Goal: Navigation & Orientation: Find specific page/section

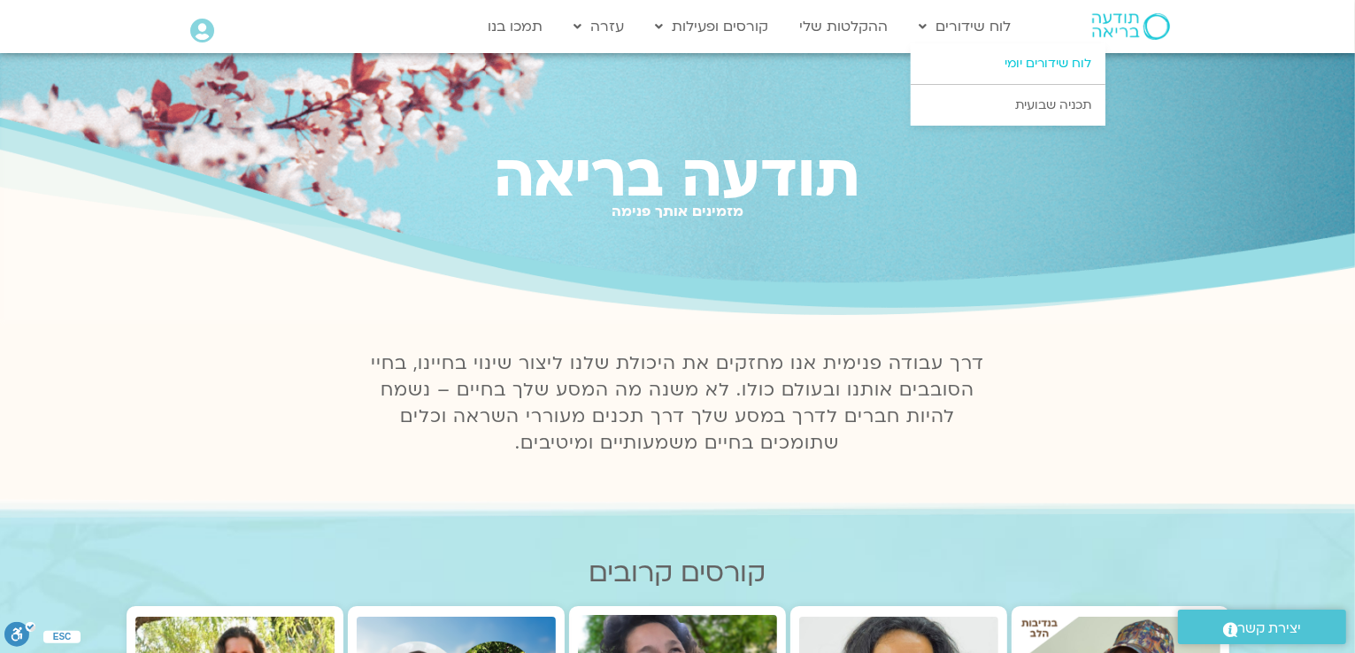
click at [1040, 62] on link "לוח שידורים יומי" at bounding box center [1007, 63] width 195 height 41
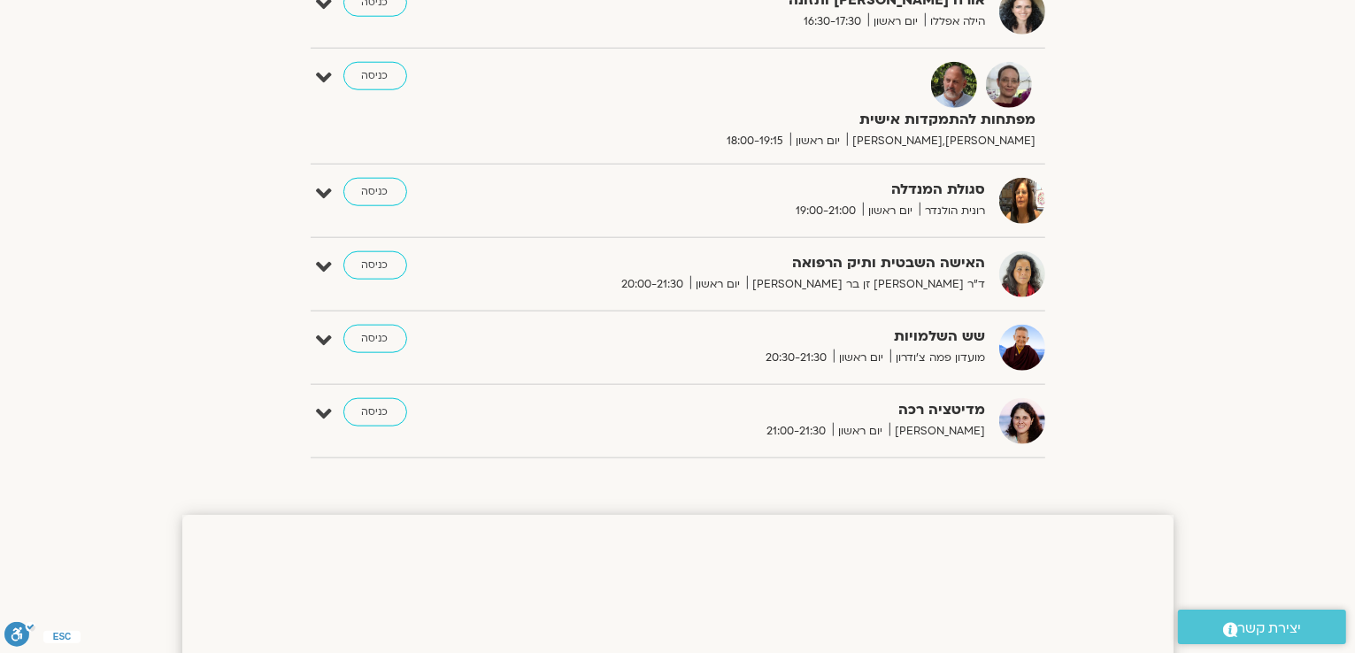
scroll to position [1548, 0]
click at [377, 270] on link "כניסה" at bounding box center [375, 264] width 64 height 28
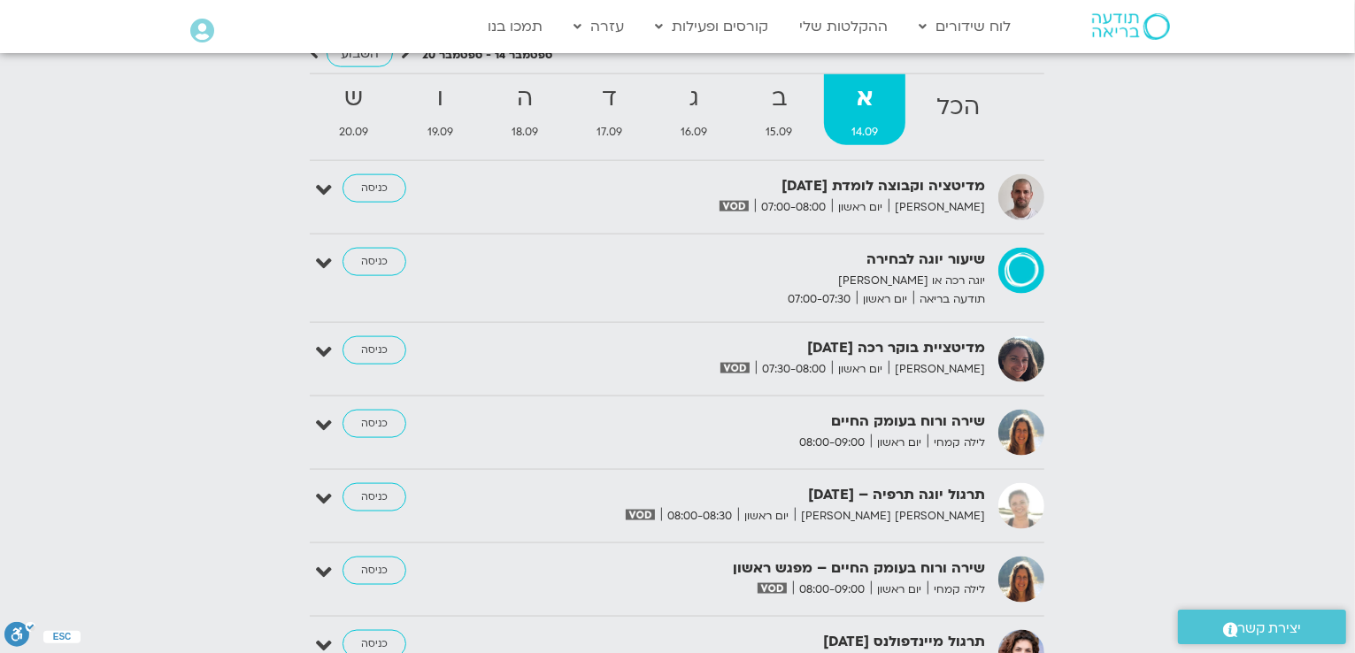
scroll to position [1880, 0]
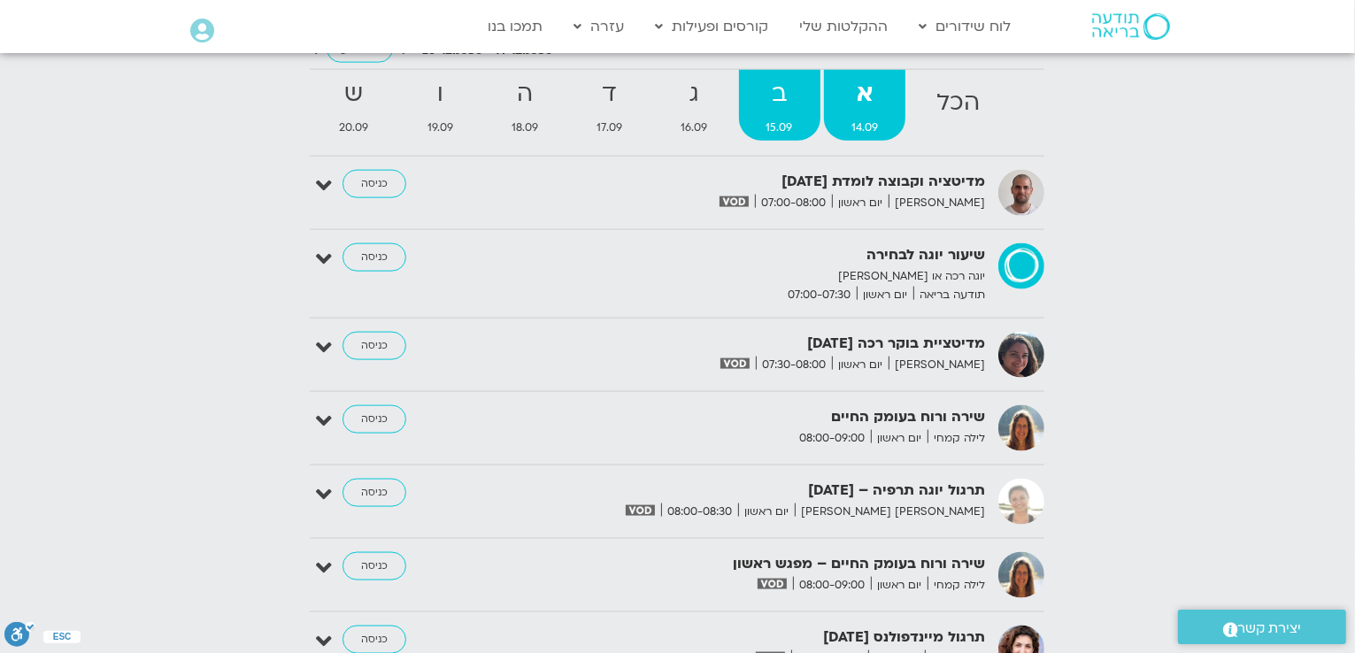
click at [788, 98] on strong "ב" at bounding box center [779, 94] width 81 height 40
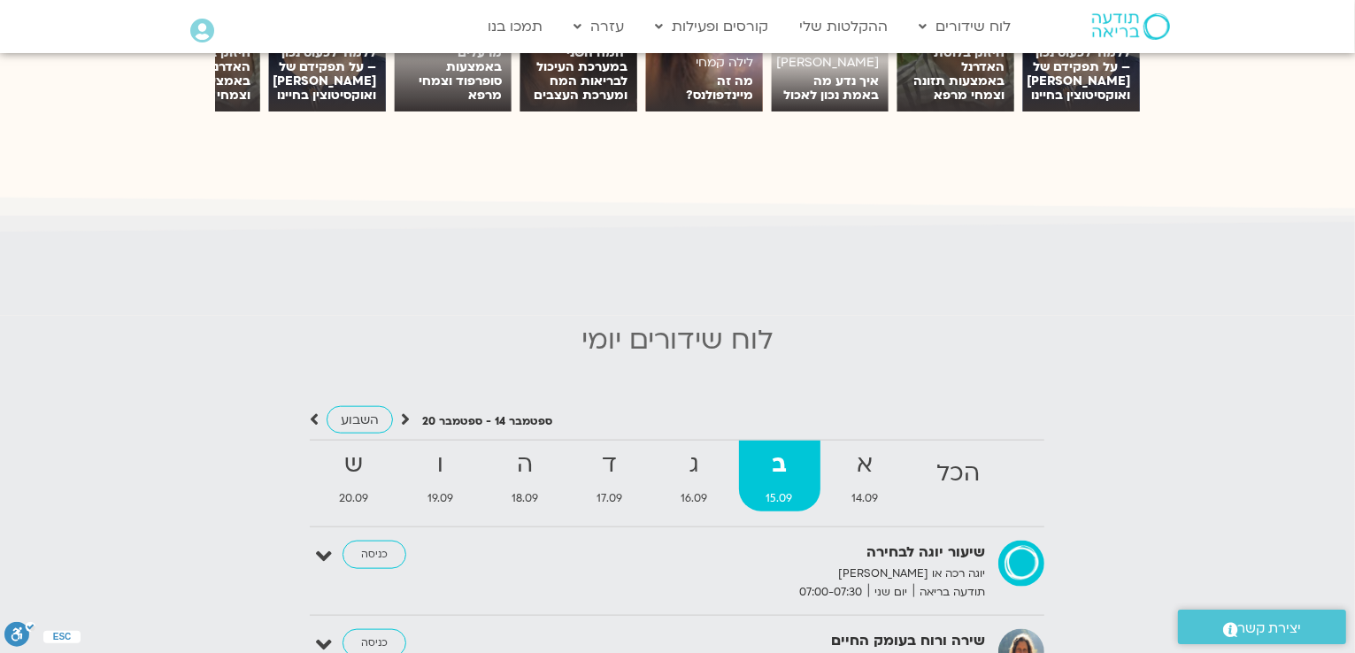
scroll to position [1548, 0]
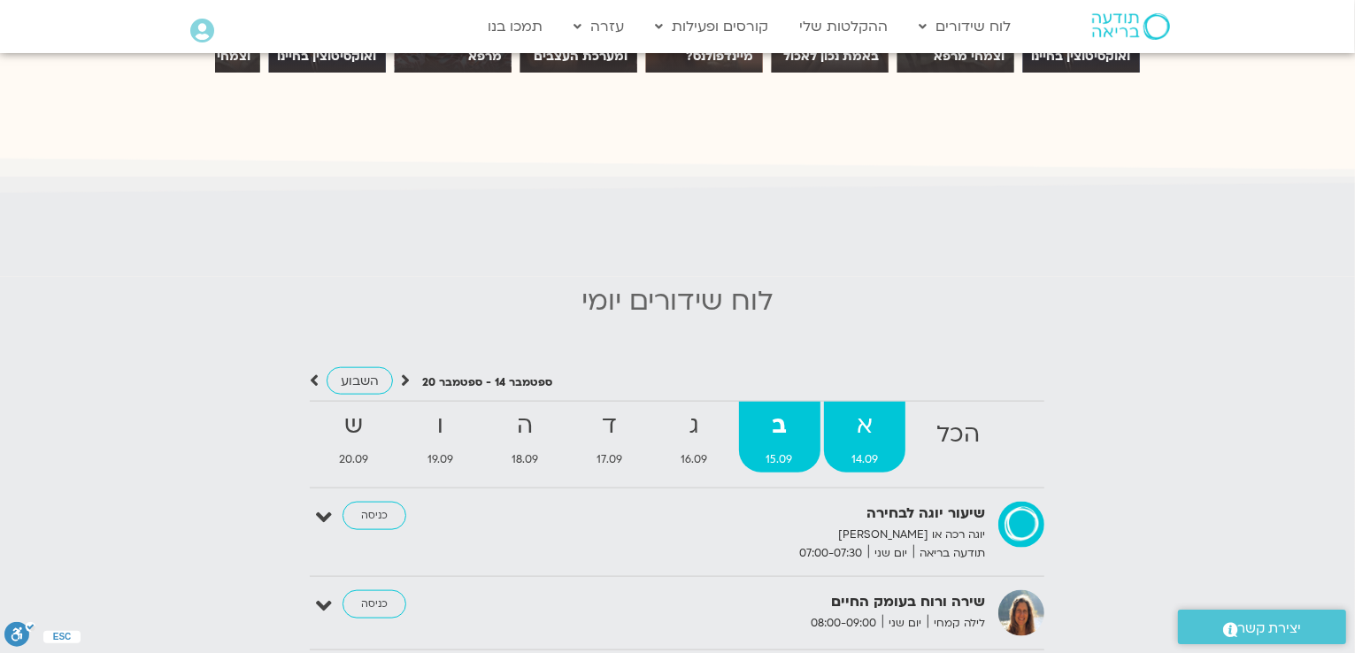
click at [867, 418] on strong "א" at bounding box center [864, 426] width 81 height 40
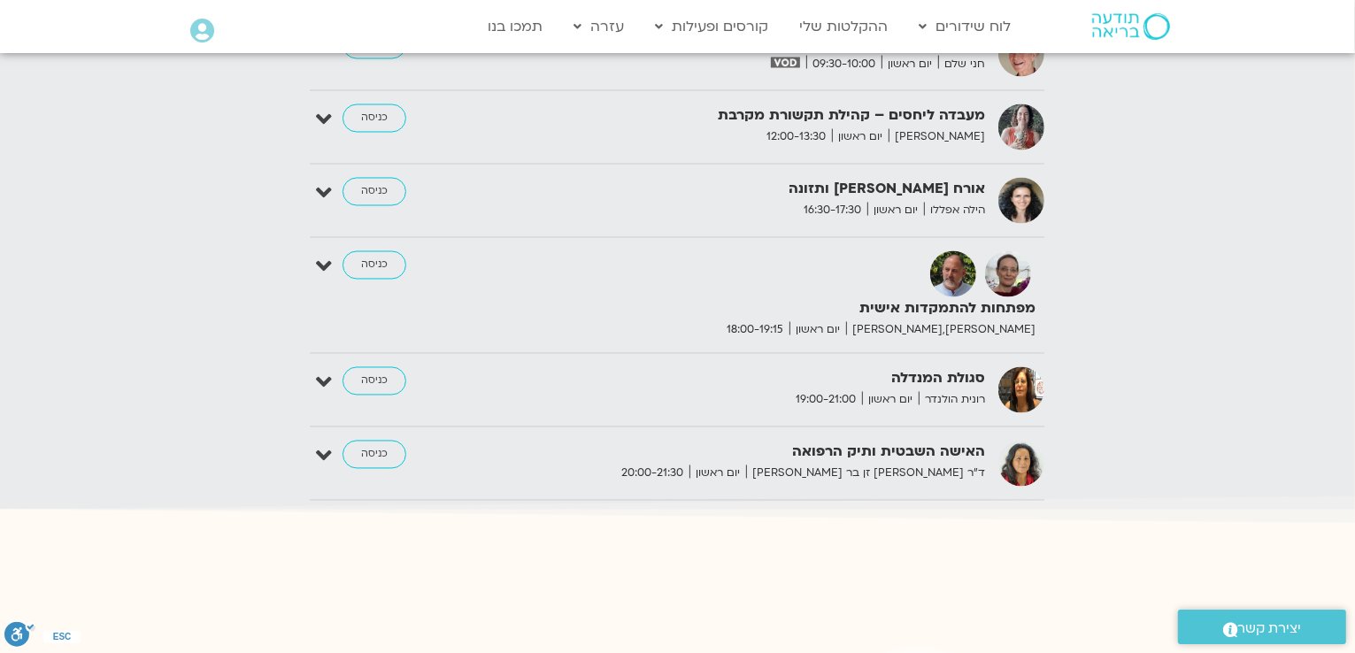
scroll to position [2654, 0]
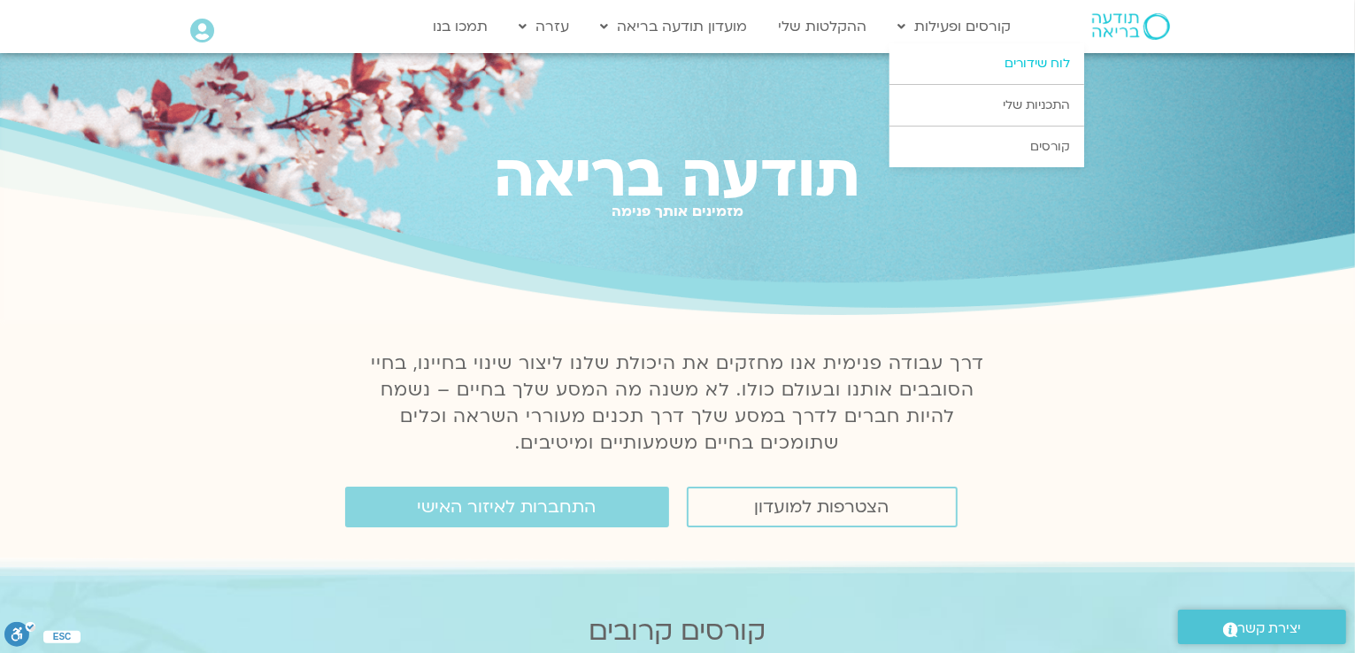
click at [1038, 63] on link "לוח שידורים" at bounding box center [986, 63] width 195 height 41
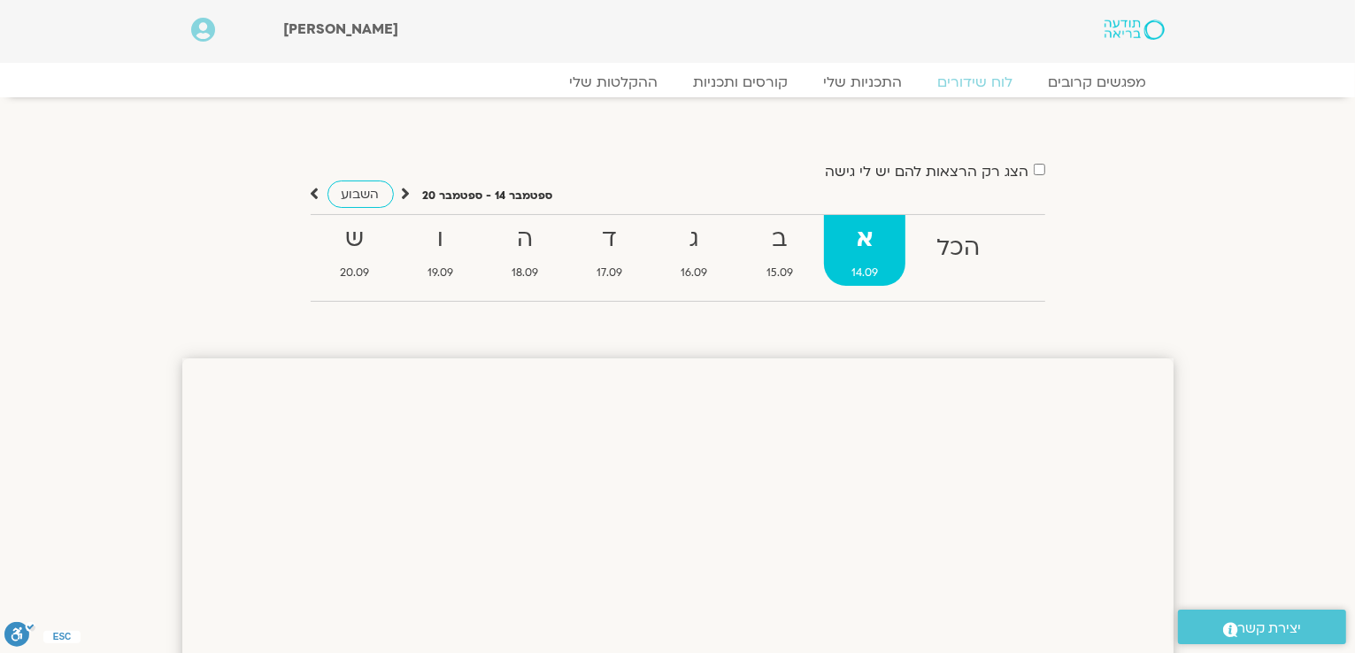
click at [873, 243] on strong "א" at bounding box center [864, 239] width 81 height 40
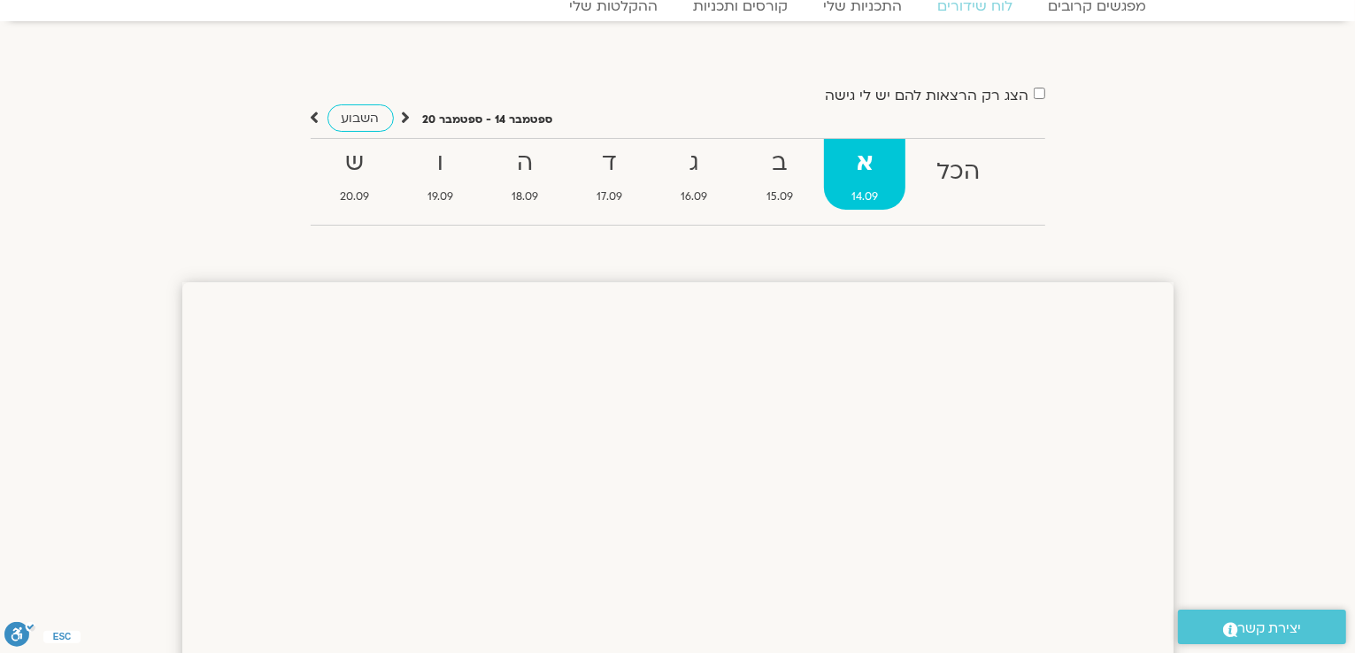
scroll to position [221, 0]
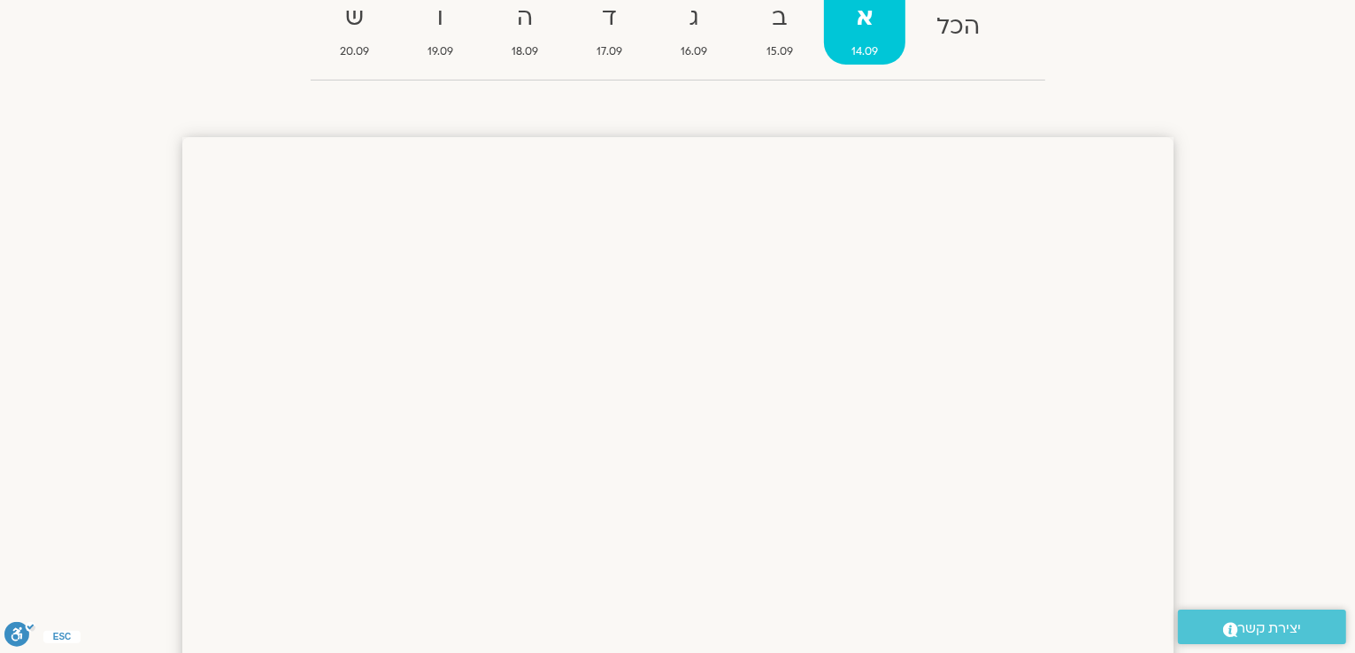
click at [864, 35] on strong "א" at bounding box center [864, 18] width 81 height 40
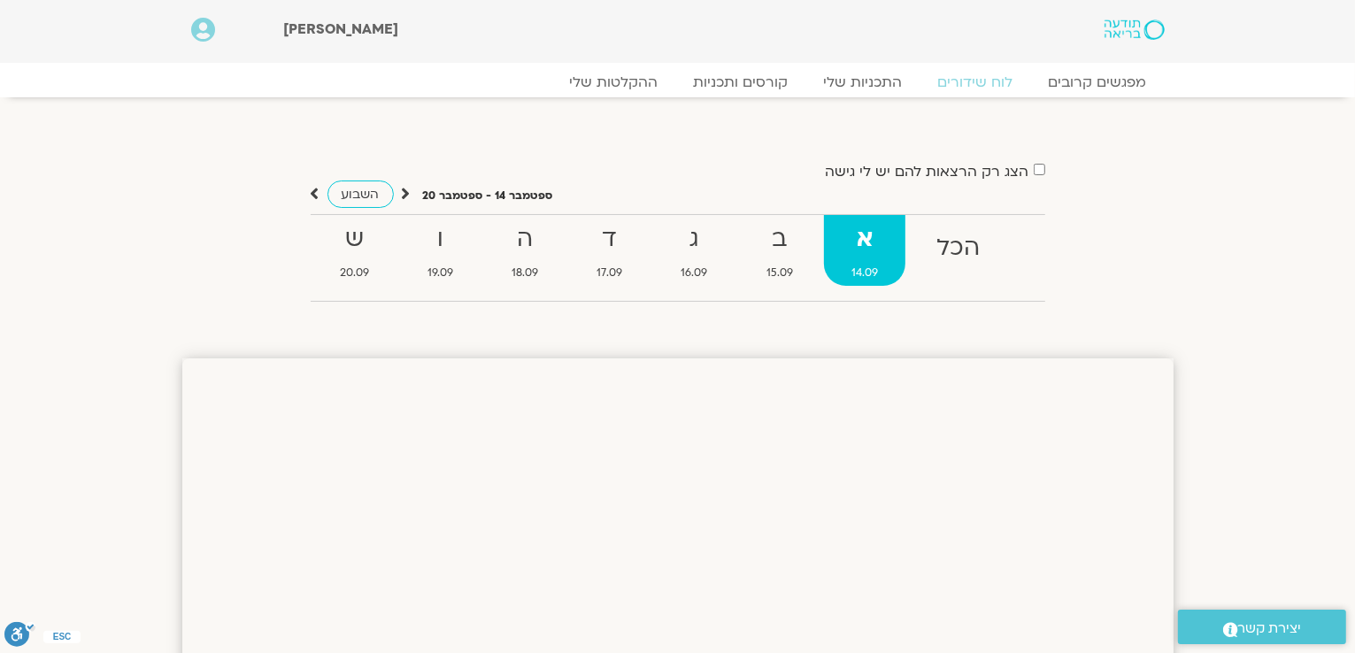
click at [1129, 24] on img at bounding box center [1133, 29] width 59 height 20
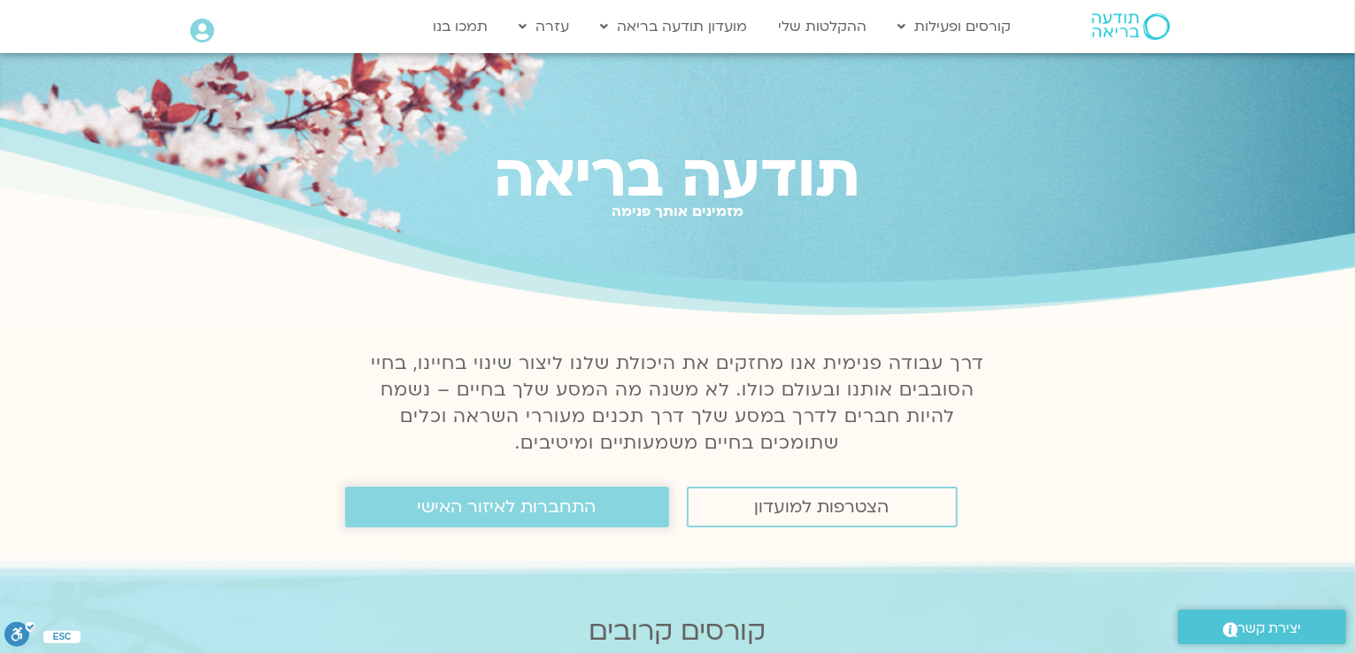
click at [577, 509] on span "התחברות לאיזור האישי" at bounding box center [507, 506] width 179 height 19
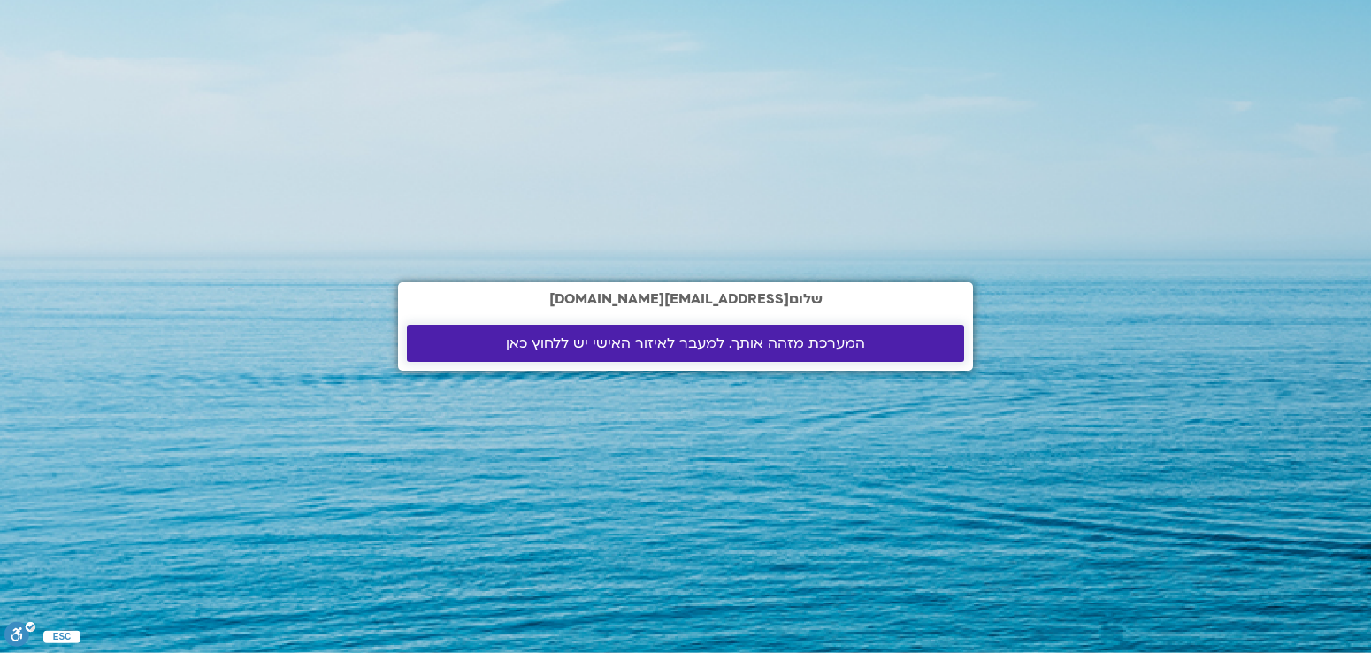
click at [833, 345] on span "המערכת מזהה אותך. למעבר לאיזור האישי יש ללחוץ כאן" at bounding box center [685, 343] width 359 height 16
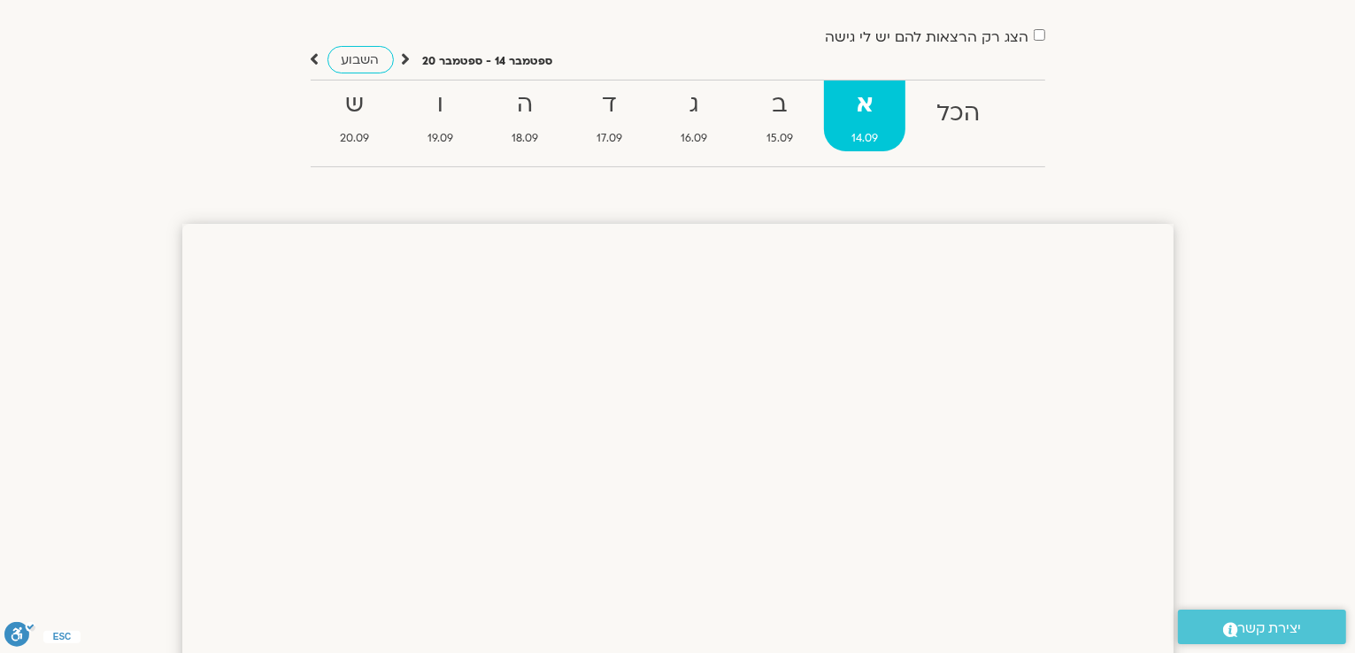
scroll to position [24, 0]
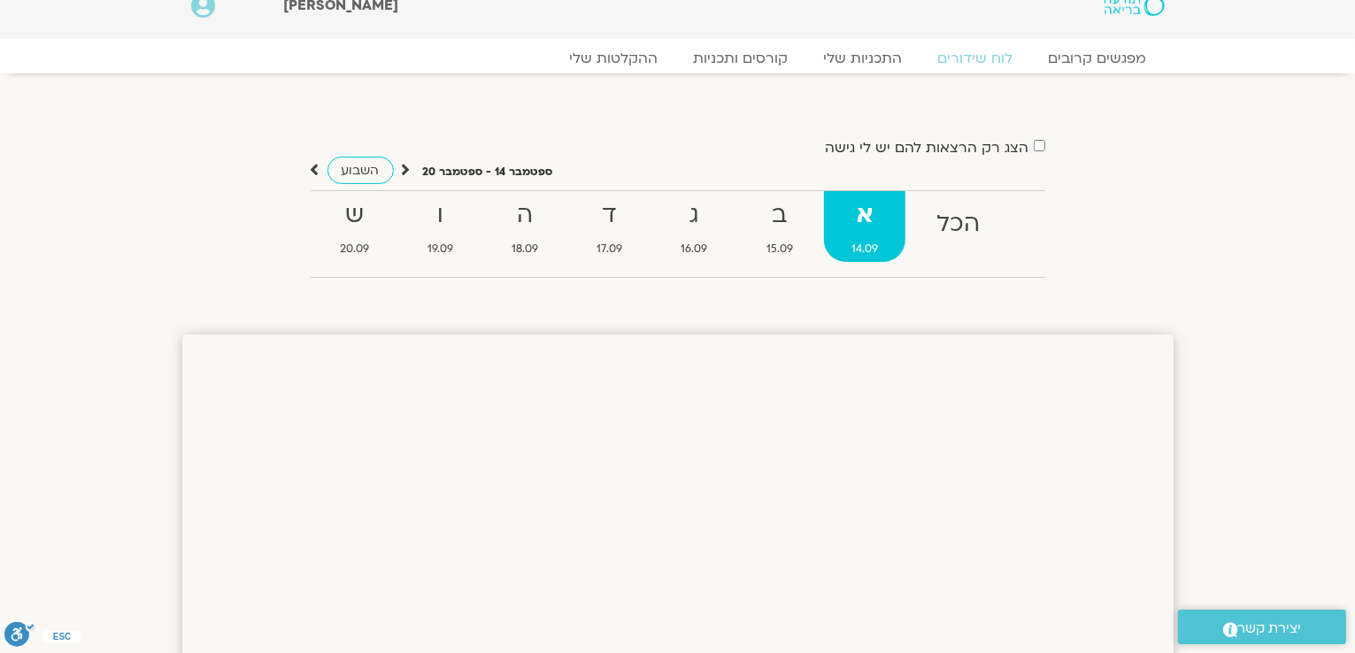
click at [867, 217] on strong "א" at bounding box center [864, 216] width 81 height 40
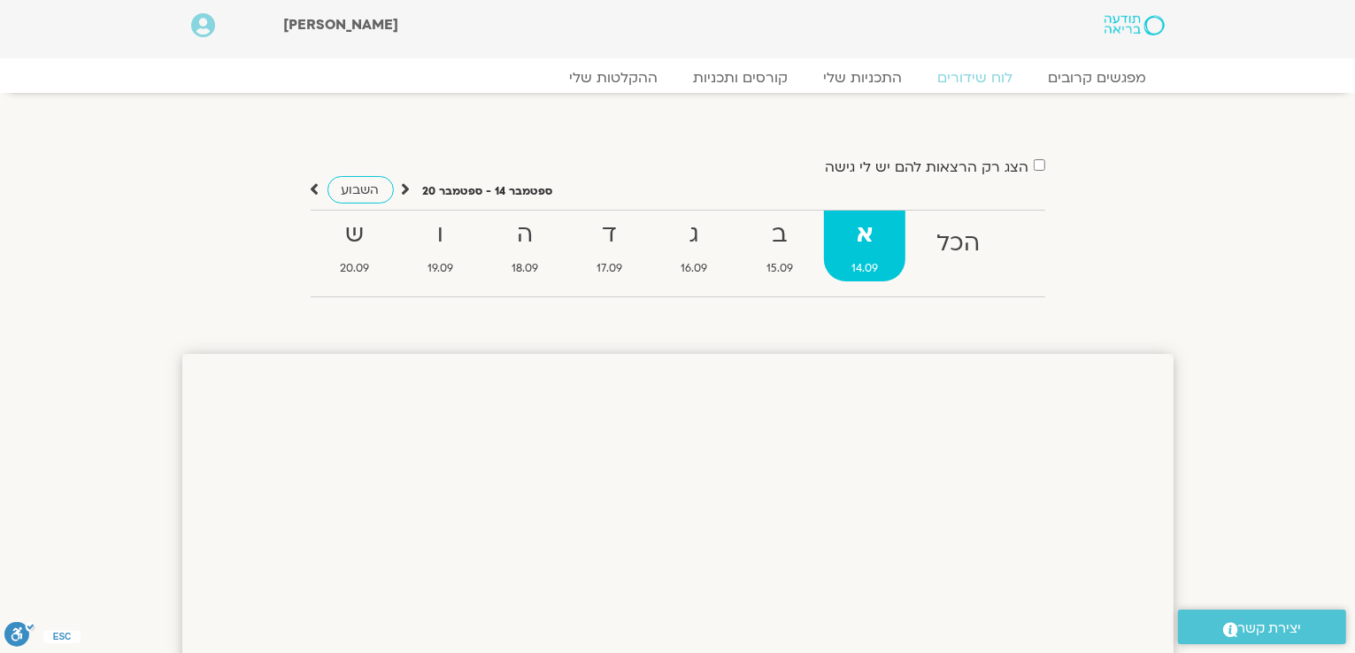
scroll to position [0, 0]
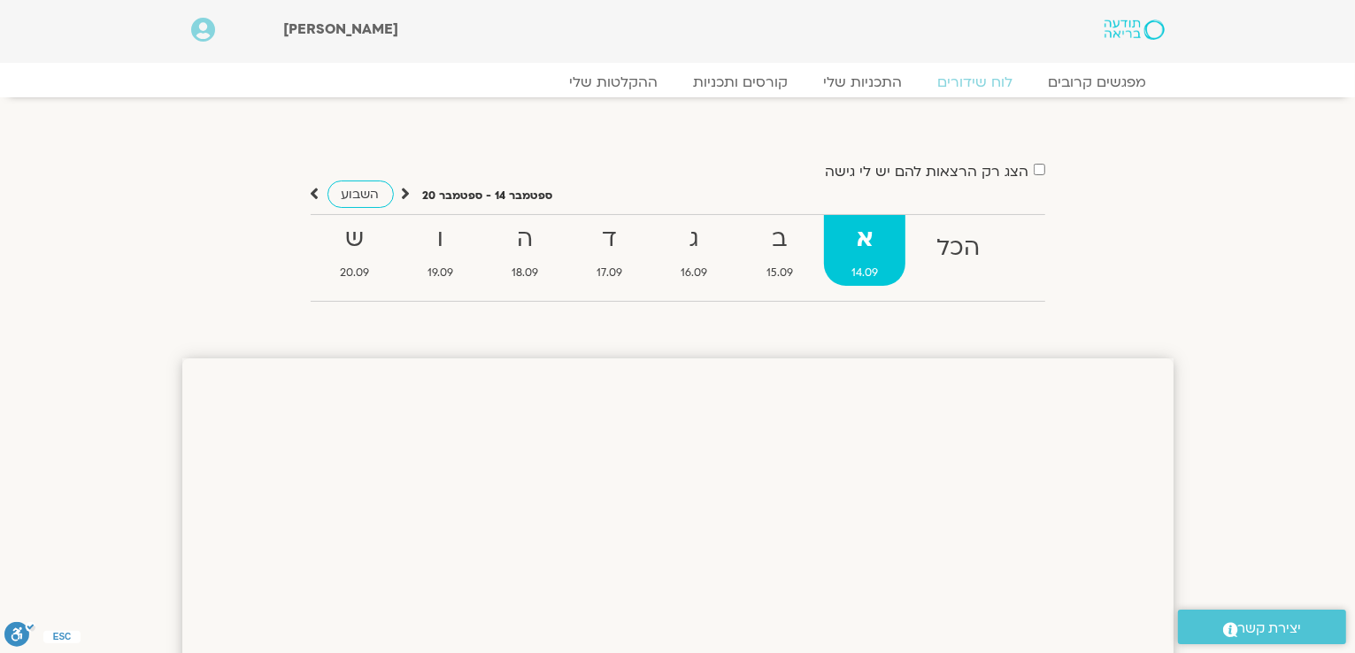
click at [869, 232] on strong "א" at bounding box center [864, 239] width 81 height 40
click at [1085, 84] on link "מפגשים קרובים" at bounding box center [1097, 82] width 160 height 21
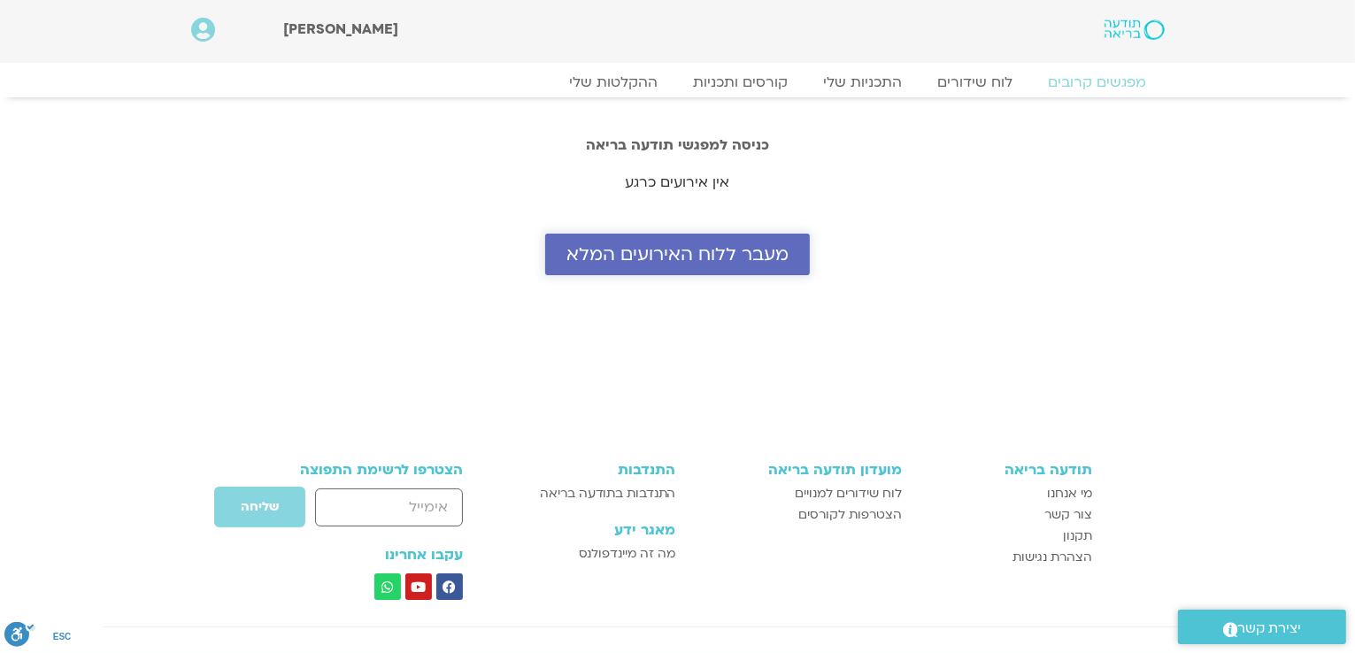
click at [693, 250] on span "מעבר ללוח האירועים המלא" at bounding box center [677, 254] width 222 height 20
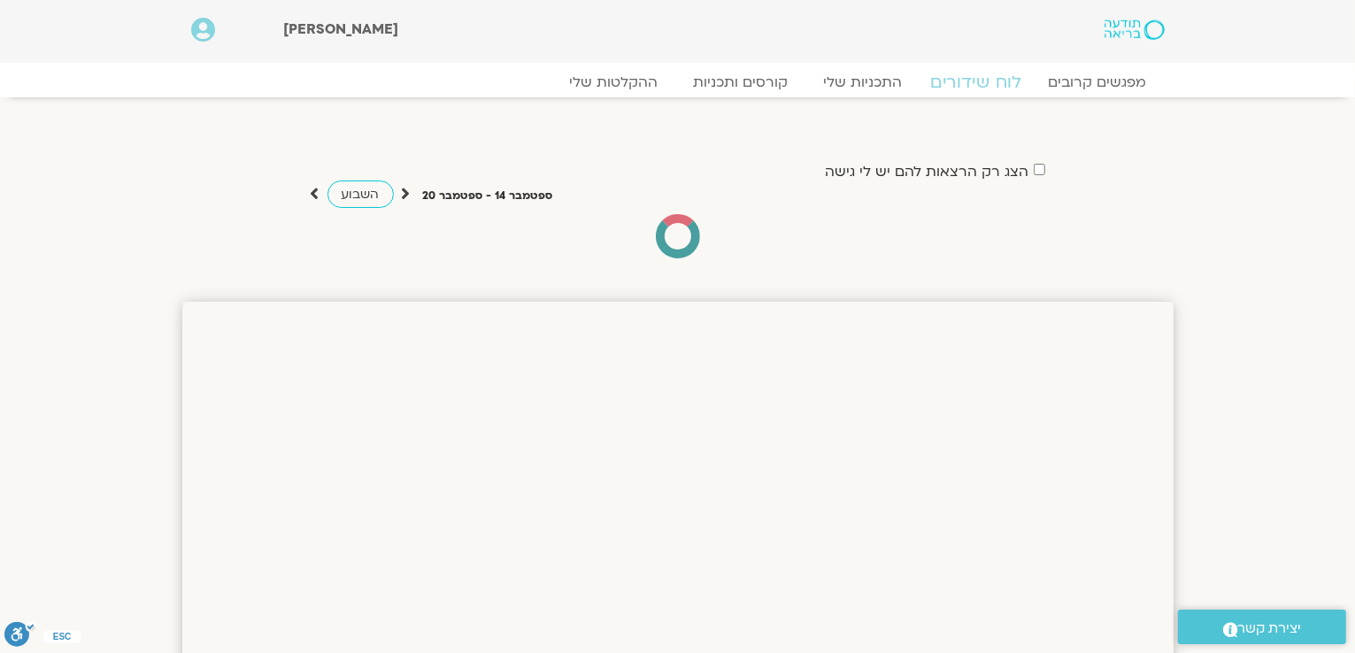
click at [1001, 86] on link "לוח שידורים" at bounding box center [975, 82] width 133 height 21
click at [877, 76] on link "התכניות שלי" at bounding box center [863, 82] width 137 height 21
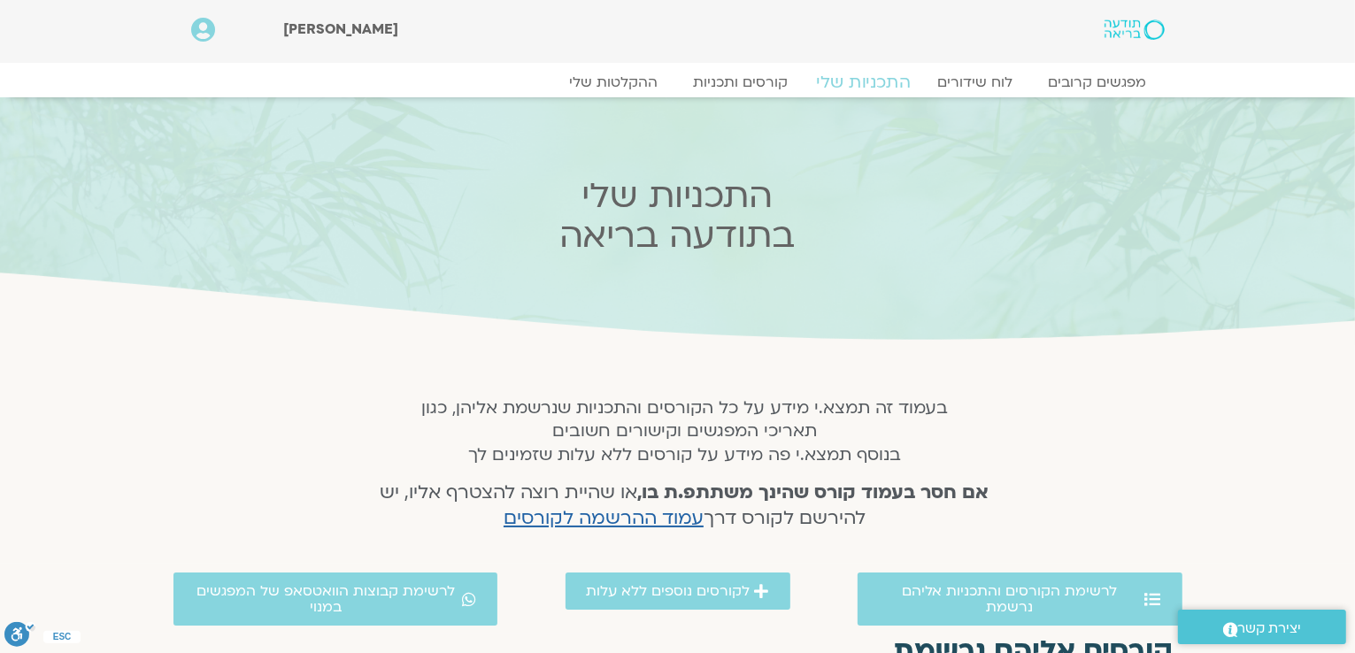
click at [873, 76] on link "התכניות שלי" at bounding box center [863, 82] width 137 height 21
click at [764, 82] on link "קורסים ותכניות" at bounding box center [741, 82] width 156 height 21
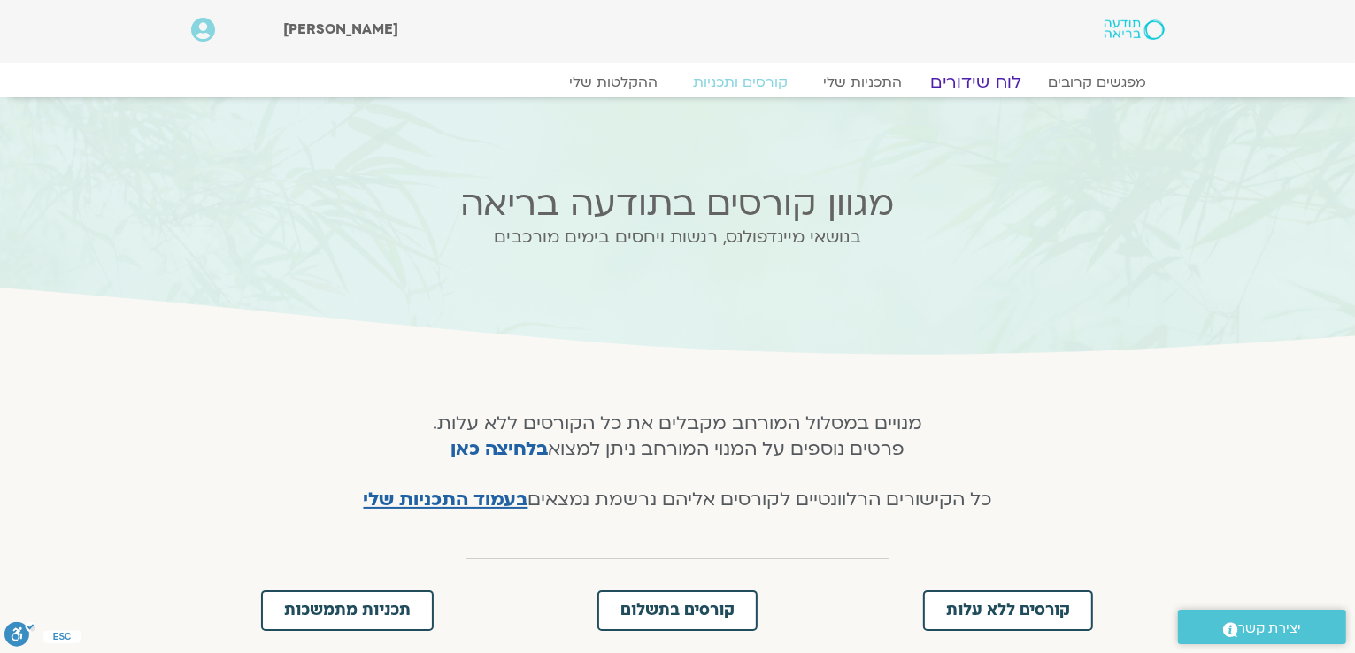
click at [998, 81] on link "לוח שידורים" at bounding box center [975, 82] width 133 height 21
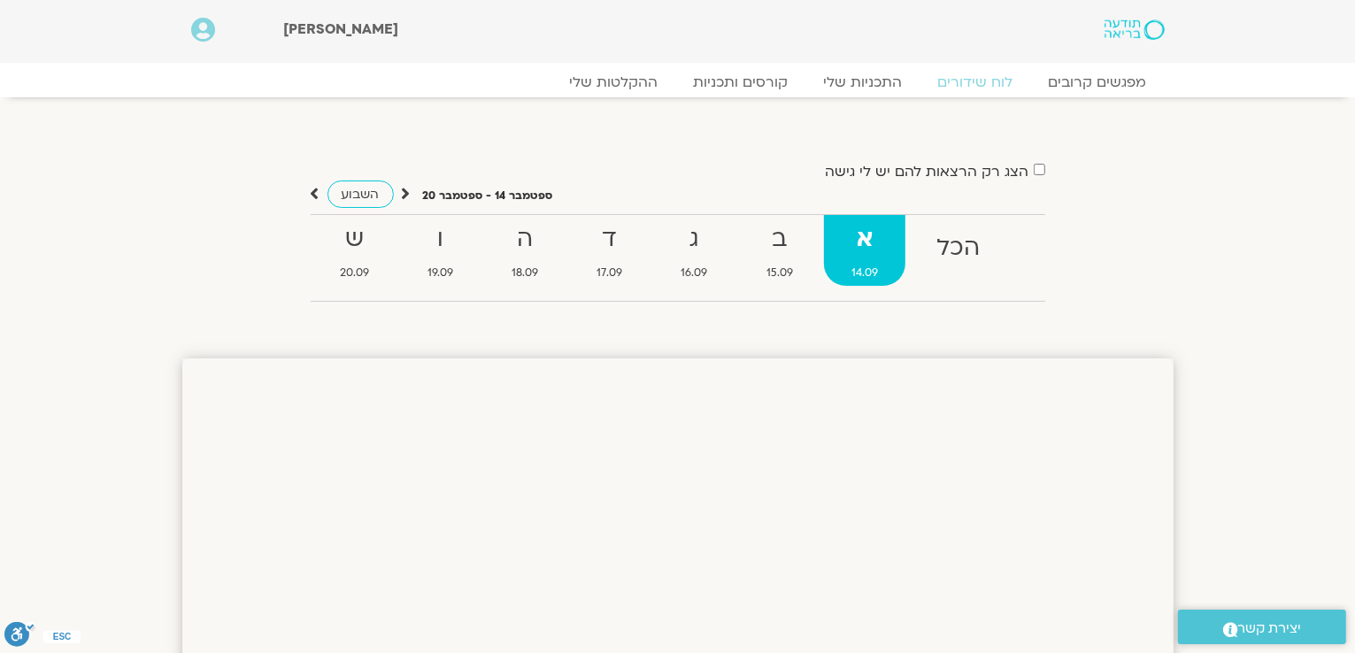
click at [872, 249] on strong "א" at bounding box center [864, 239] width 81 height 40
click at [865, 253] on strong "א" at bounding box center [864, 239] width 81 height 40
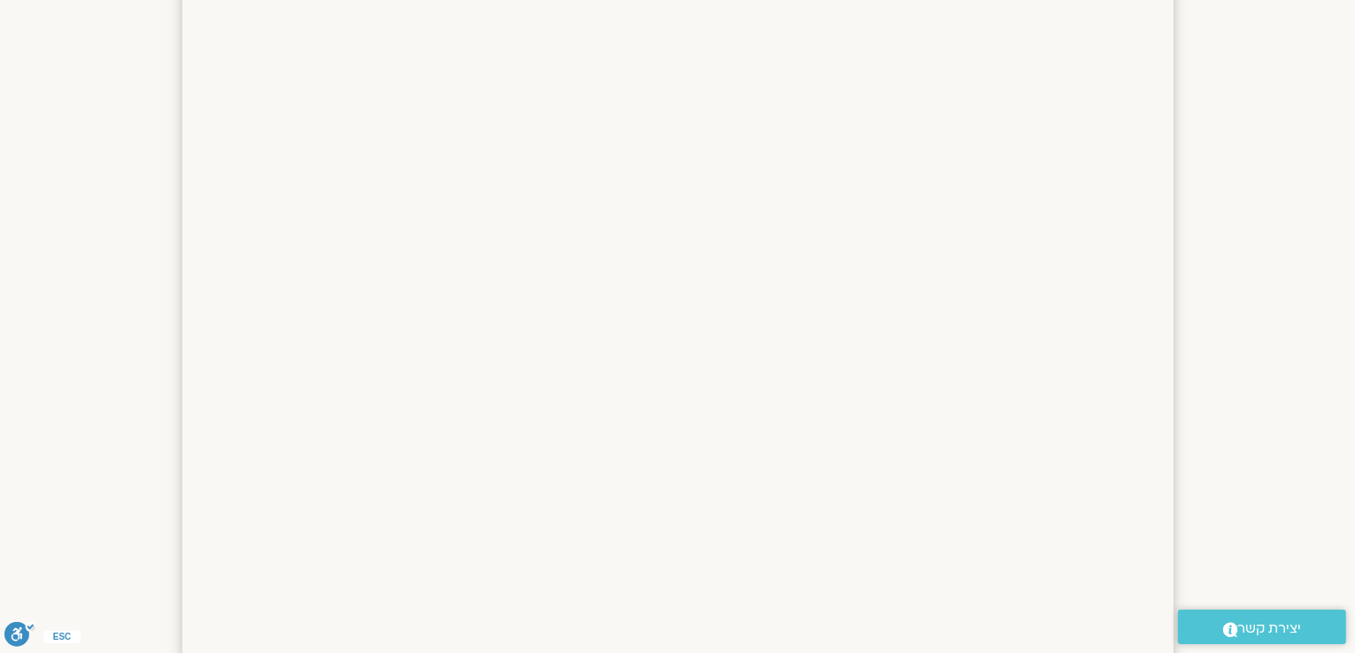
scroll to position [111, 0]
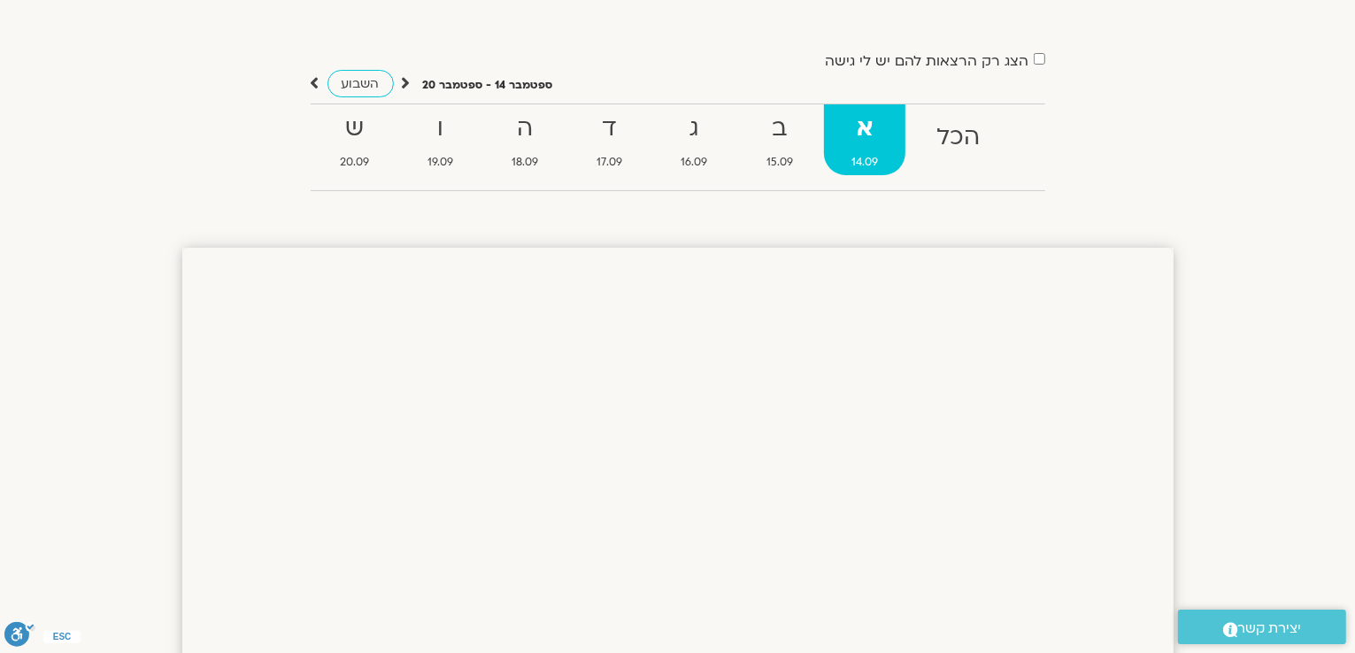
click at [877, 155] on span "14.09" at bounding box center [864, 162] width 81 height 19
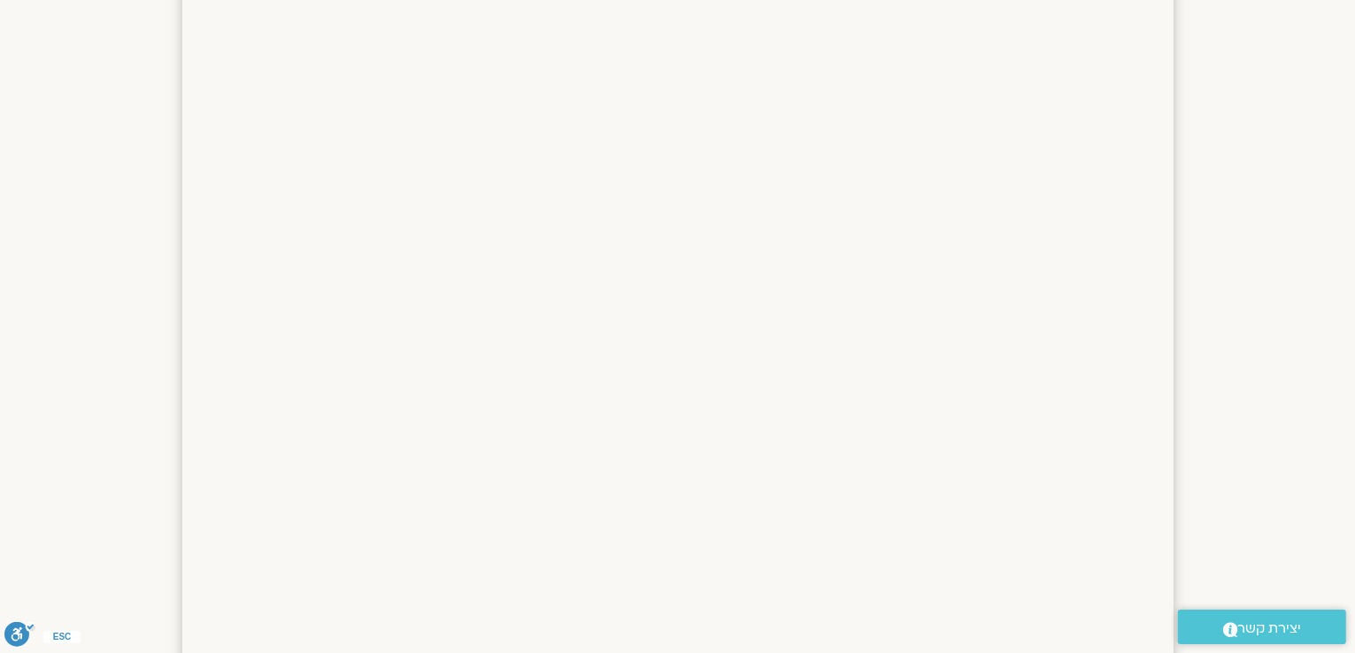
scroll to position [798, 0]
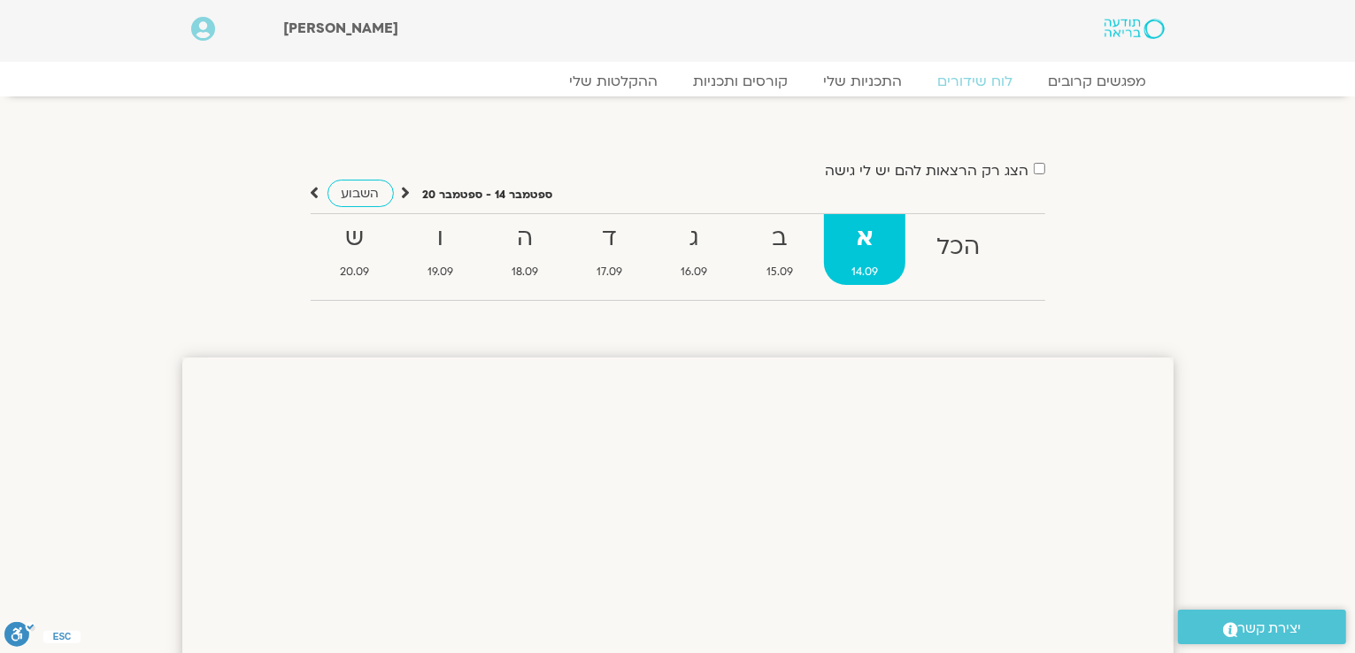
scroll to position [0, 0]
click at [869, 243] on strong "א" at bounding box center [864, 239] width 81 height 40
click at [1085, 81] on link "מפגשים קרובים" at bounding box center [1097, 82] width 160 height 21
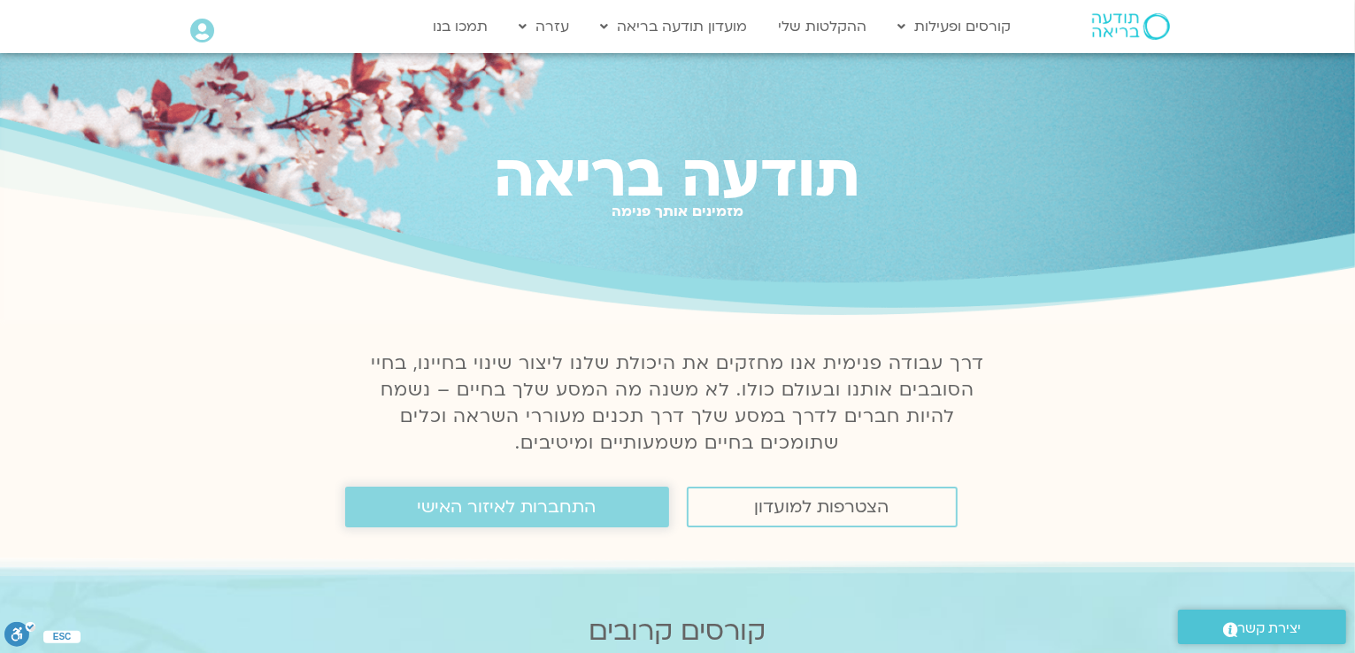
click at [556, 514] on span "התחברות לאיזור האישי" at bounding box center [507, 506] width 179 height 19
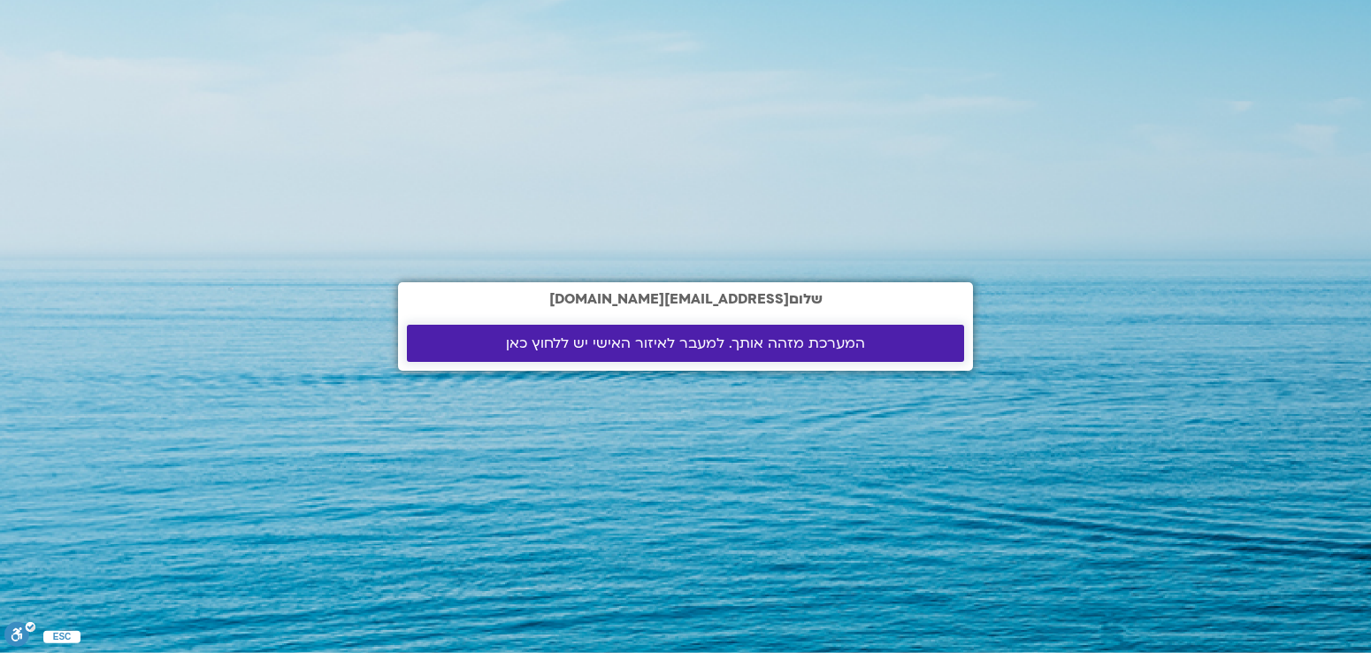
click at [894, 325] on link "המערכת מזהה אותך. למעבר לאיזור האישי יש ללחוץ כאן" at bounding box center [685, 343] width 557 height 37
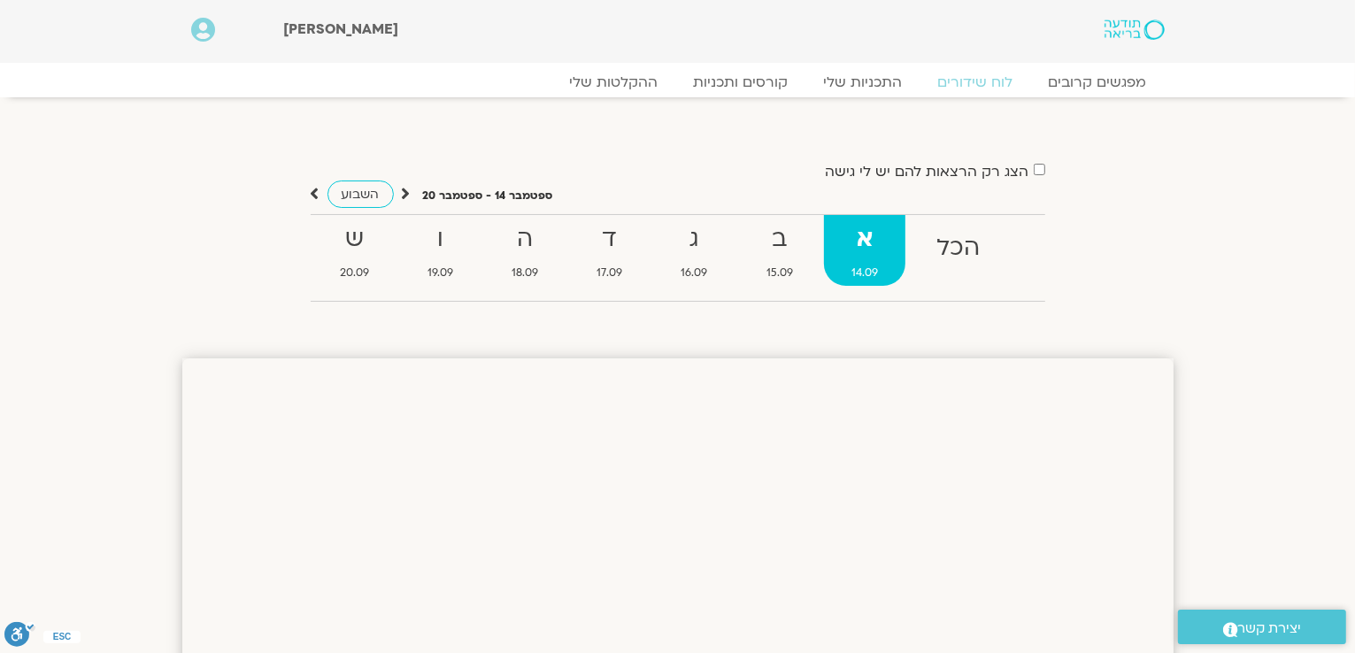
click at [882, 239] on strong "א" at bounding box center [864, 239] width 81 height 40
click at [871, 81] on link "התכניות שלי" at bounding box center [863, 82] width 137 height 21
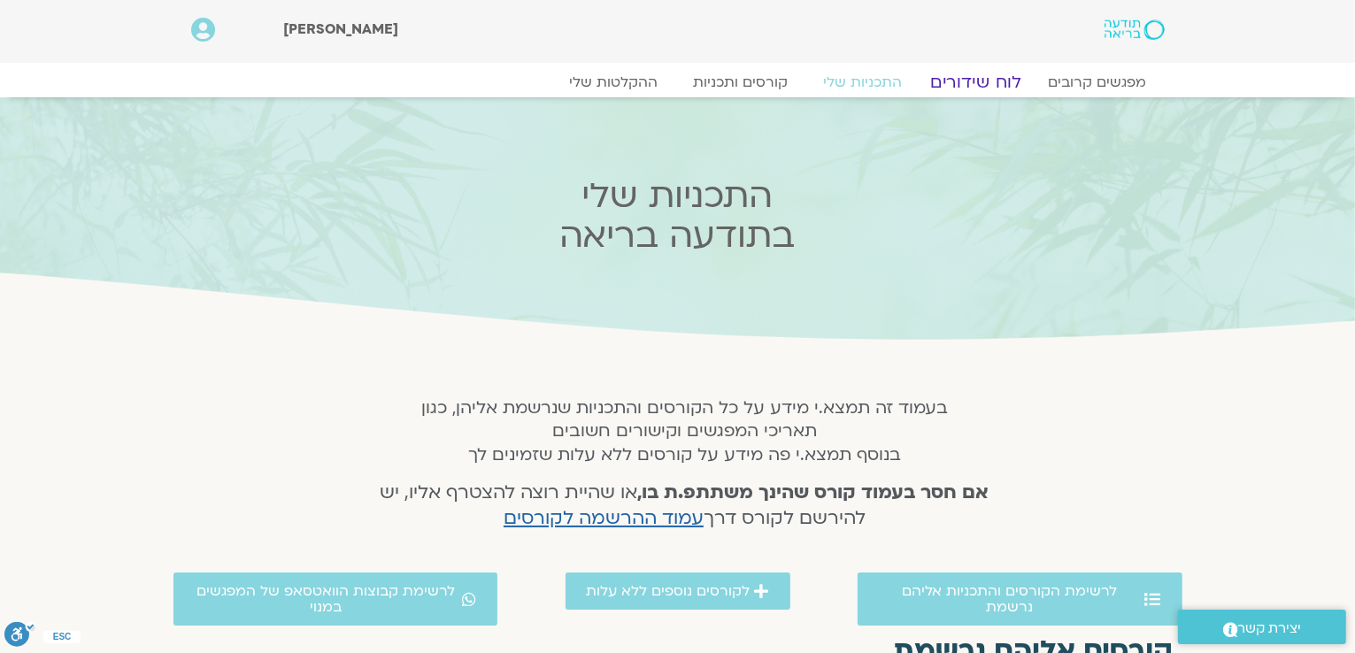
click at [965, 72] on link "לוח שידורים" at bounding box center [975, 82] width 133 height 21
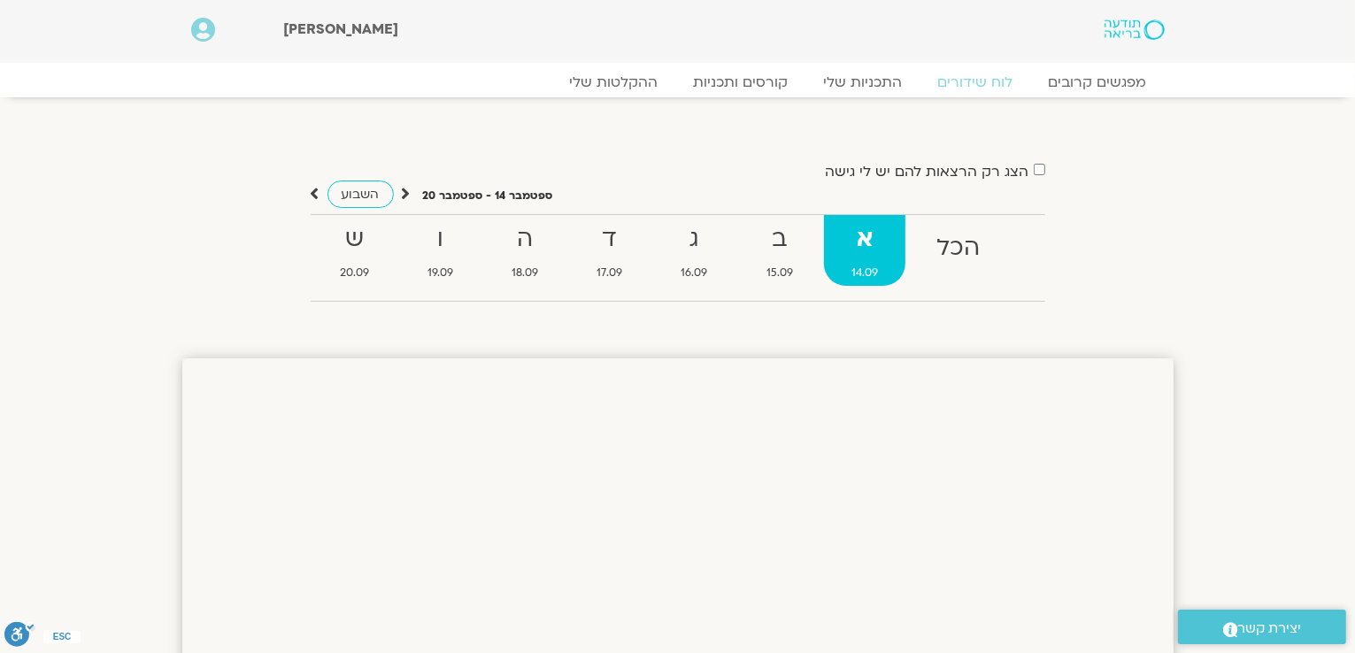
click at [885, 250] on strong "א" at bounding box center [864, 239] width 81 height 40
